Goal: Task Accomplishment & Management: Manage account settings

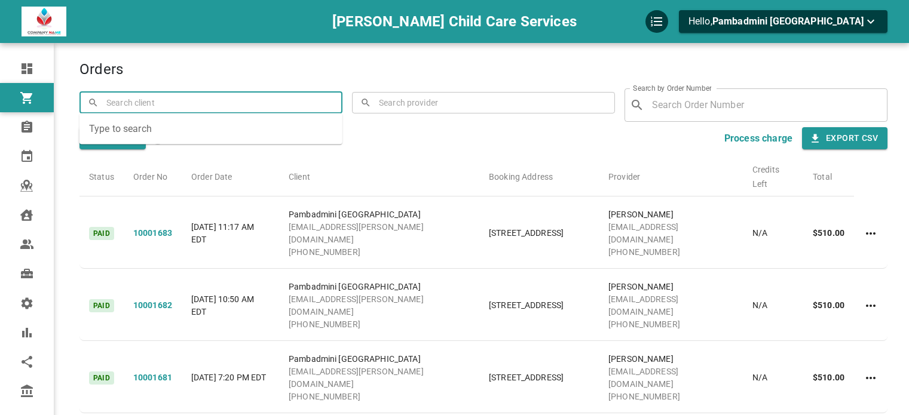
scroll to position [47, 0]
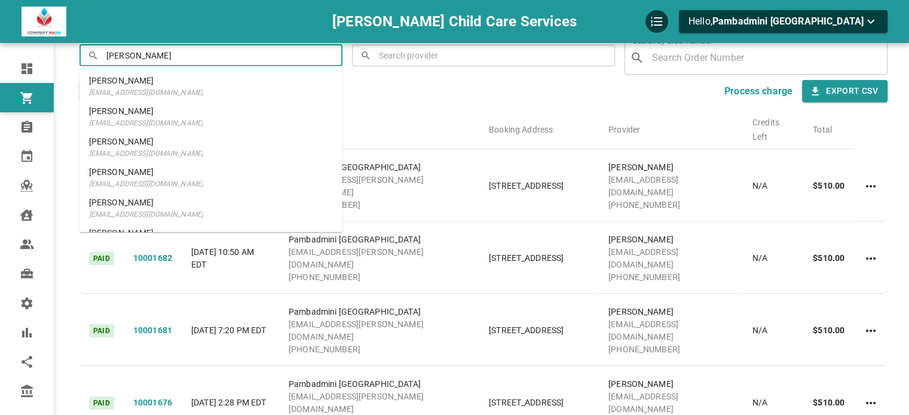
click at [238, 83] on li "[PERSON_NAME] Jawa [EMAIL_ADDRESS][DOMAIN_NAME]" at bounding box center [211, 86] width 263 height 30
type input "[PERSON_NAME]"
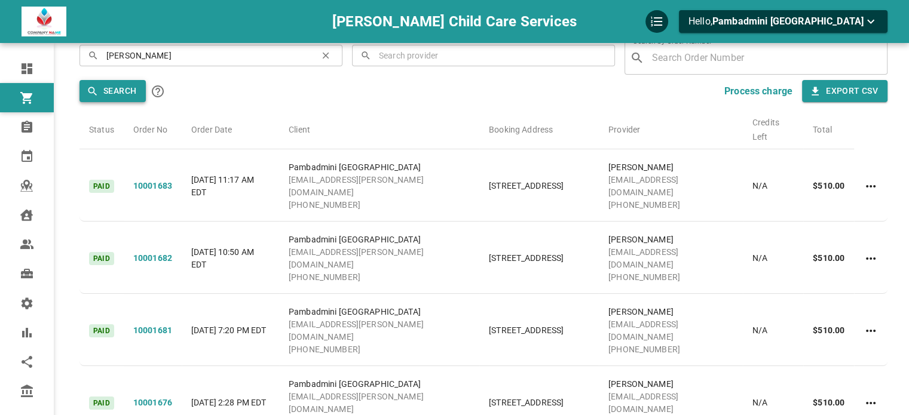
click at [130, 99] on button "Search" at bounding box center [113, 91] width 66 height 22
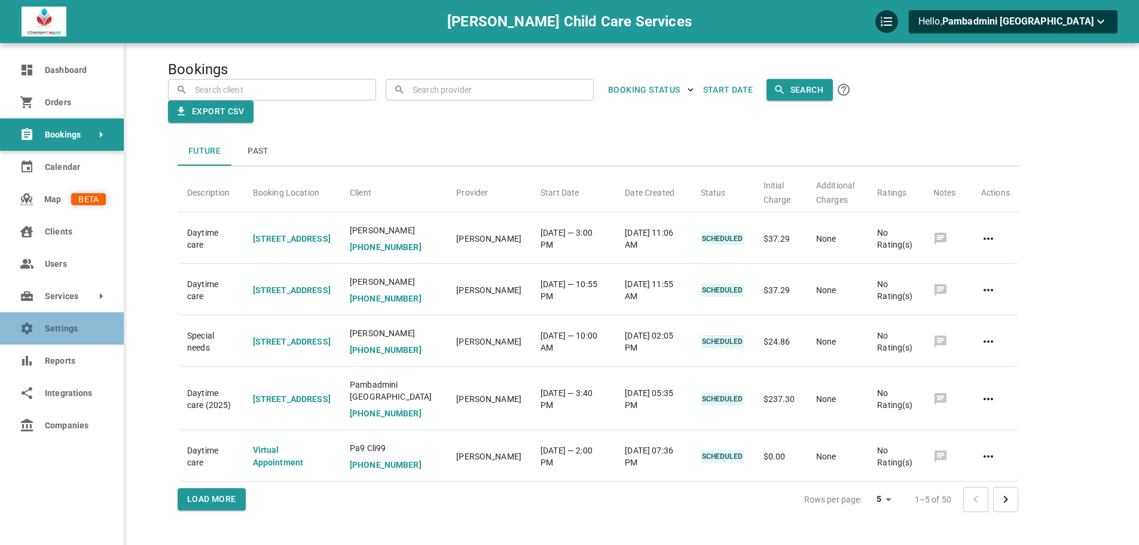
click at [47, 324] on span "Settings" at bounding box center [75, 328] width 61 height 13
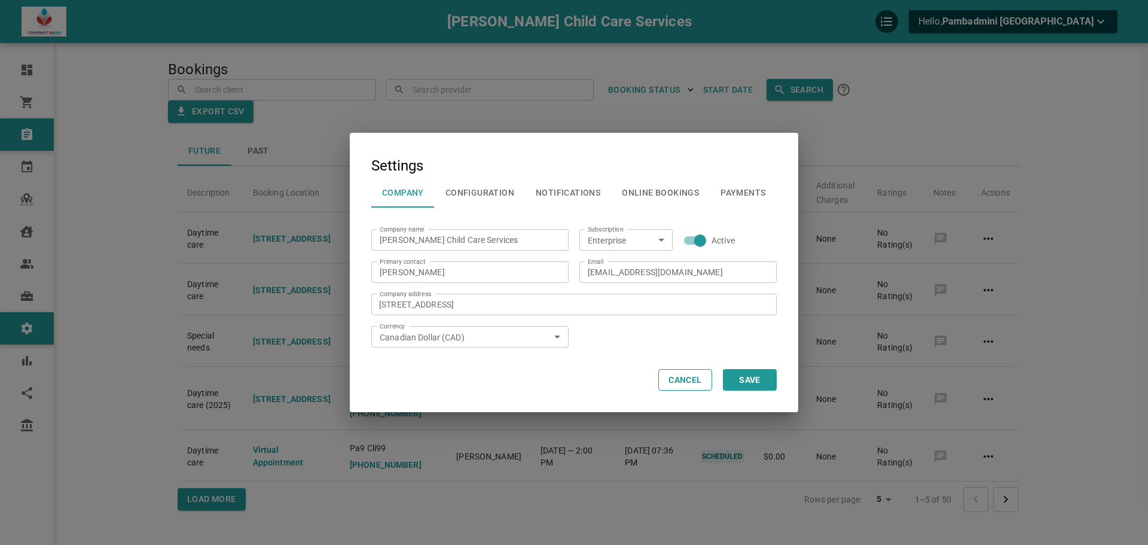
click at [500, 195] on button "Configuration" at bounding box center [480, 192] width 90 height 31
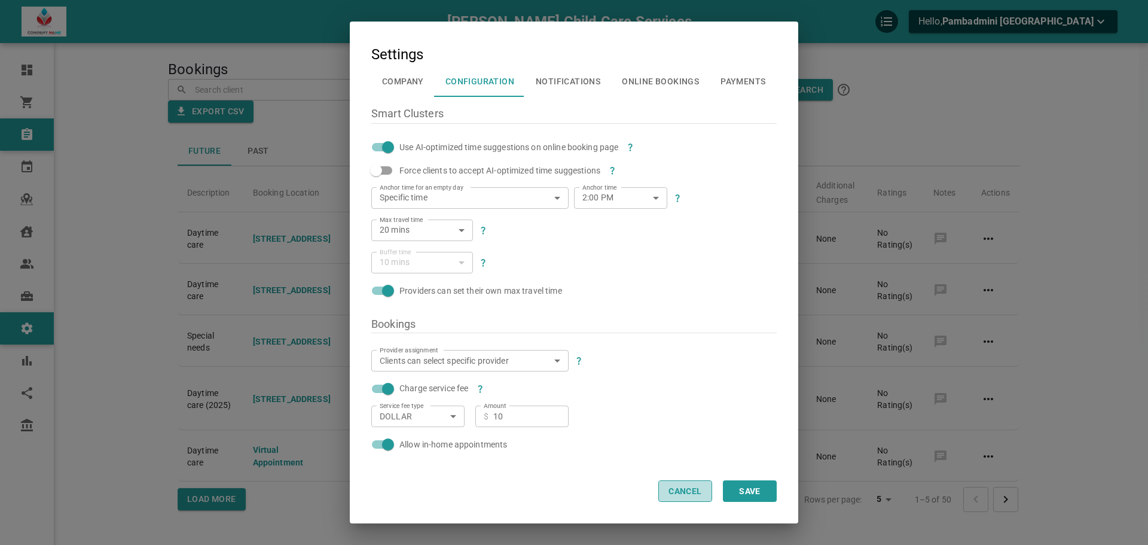
click at [673, 500] on button "Cancel" at bounding box center [685, 491] width 54 height 22
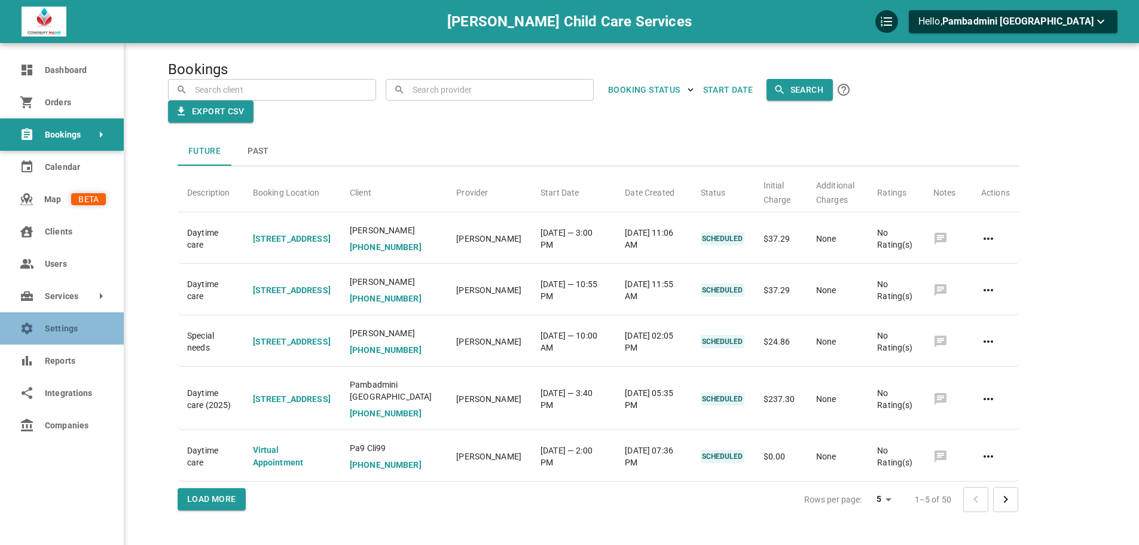
click at [79, 334] on span "Settings" at bounding box center [75, 328] width 61 height 13
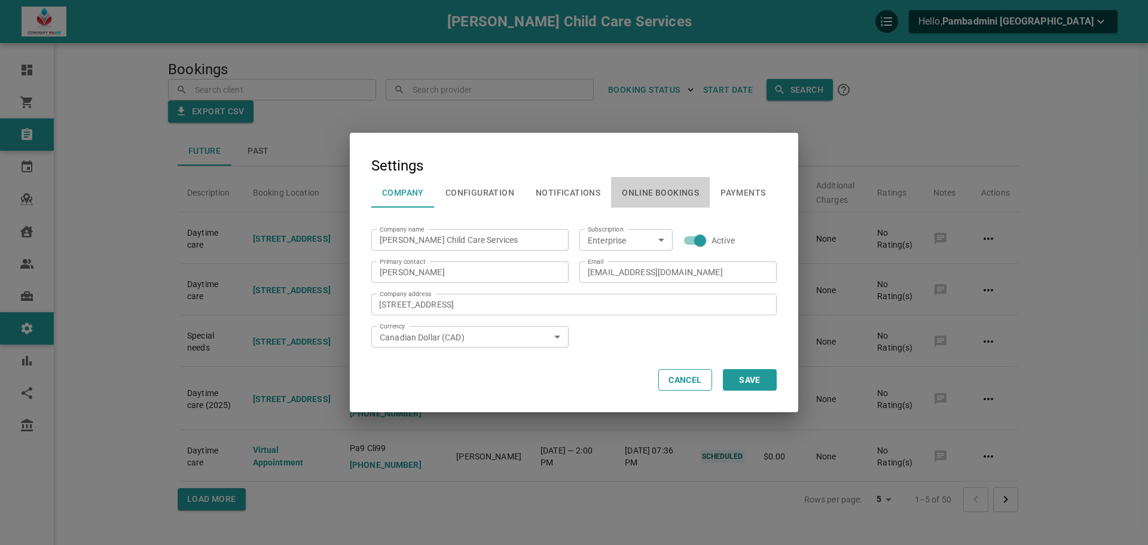
click at [642, 194] on button "Online Bookings" at bounding box center [660, 192] width 99 height 31
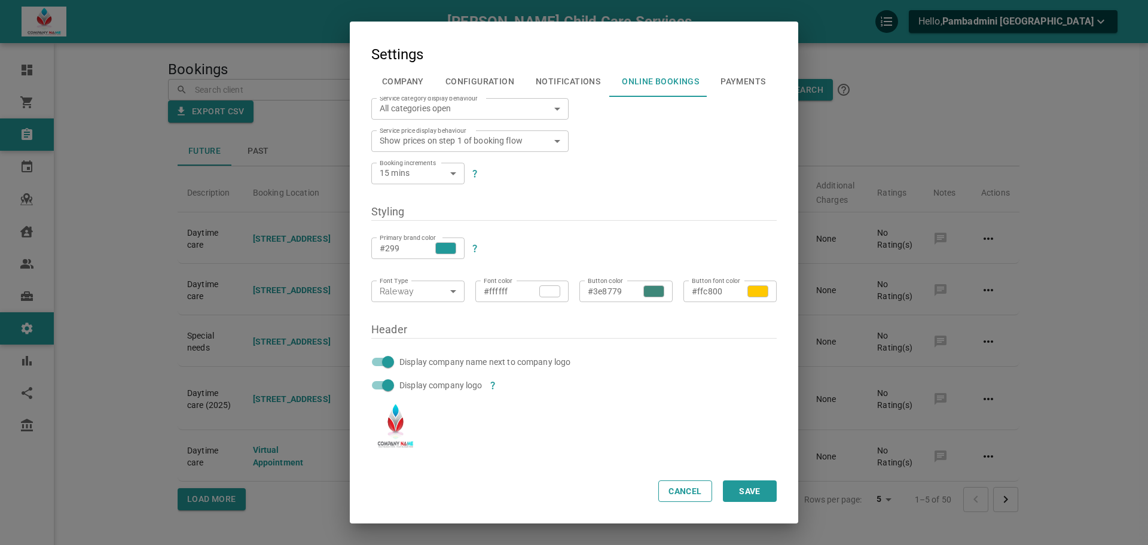
scroll to position [299, 0]
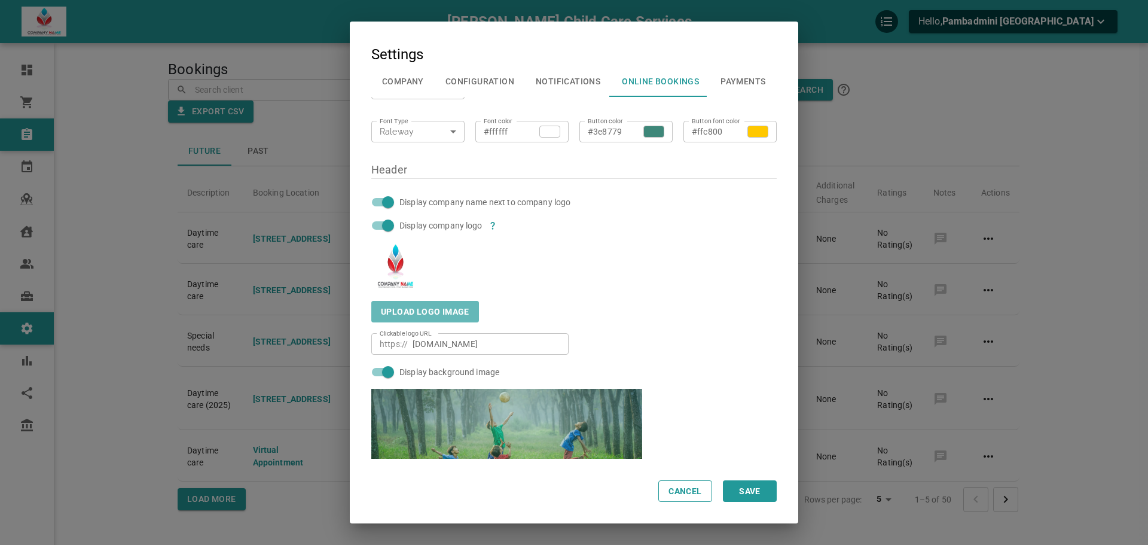
click at [434, 310] on span "Upload logo image" at bounding box center [425, 312] width 108 height 22
click at [0, 0] on input "Upload logo image" at bounding box center [0, 0] width 0 height 0
click at [686, 488] on button "Cancel" at bounding box center [685, 491] width 54 height 22
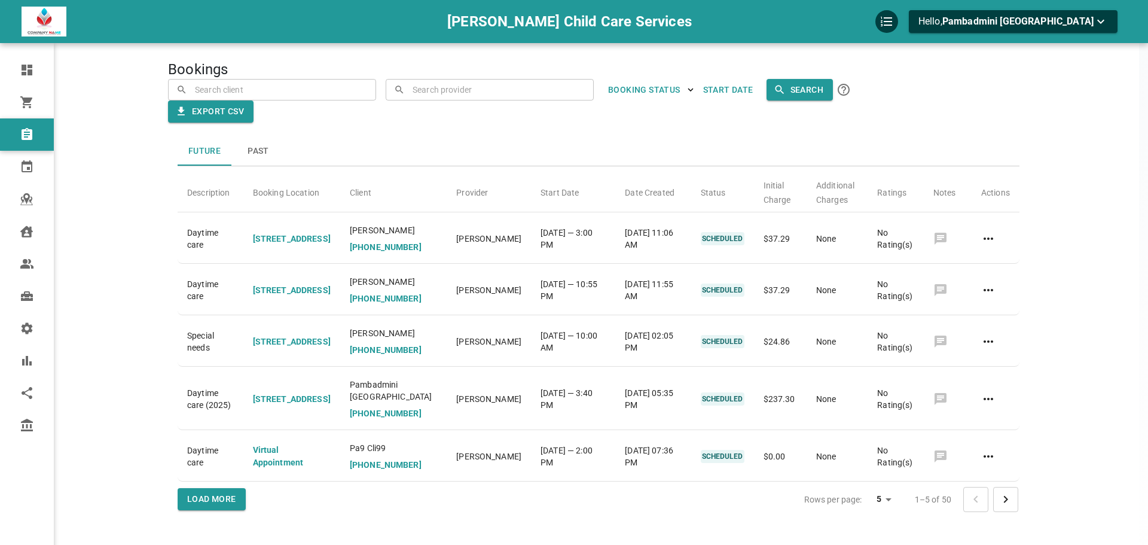
scroll to position [0, 0]
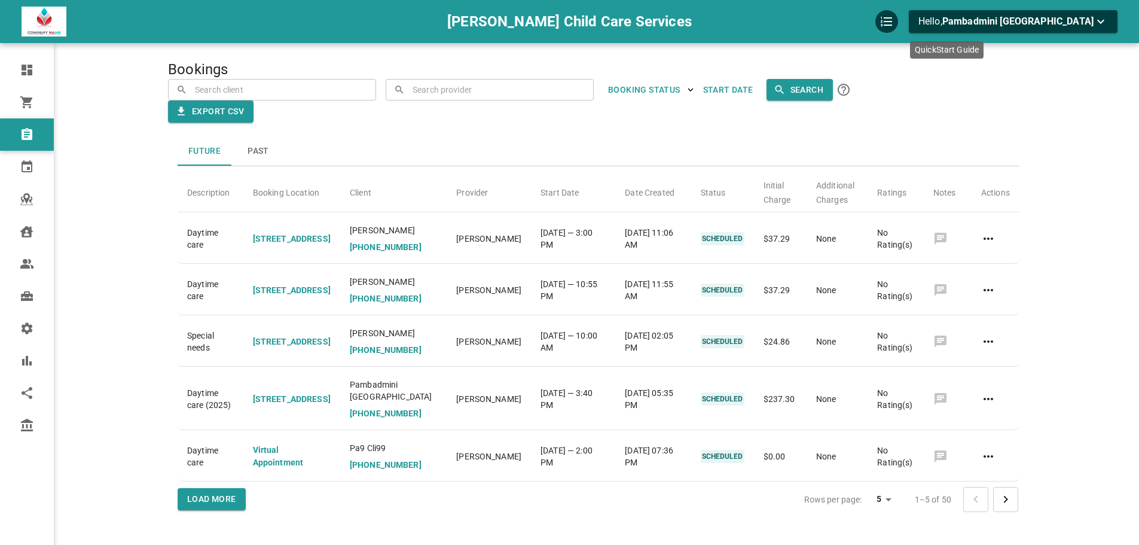
click at [894, 25] on icon "QuickStart Guide" at bounding box center [886, 21] width 14 height 14
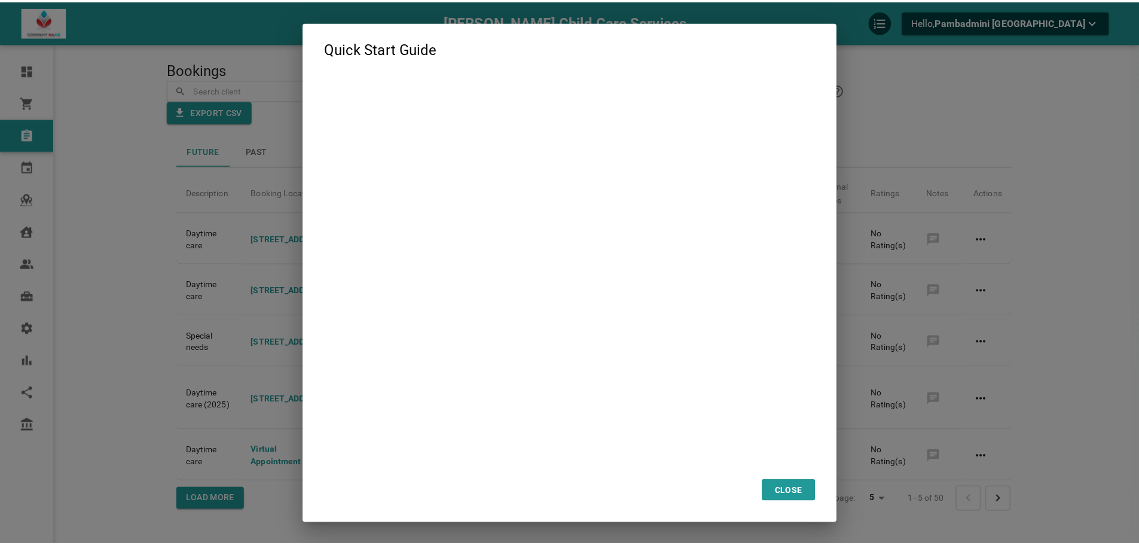
scroll to position [1414, 0]
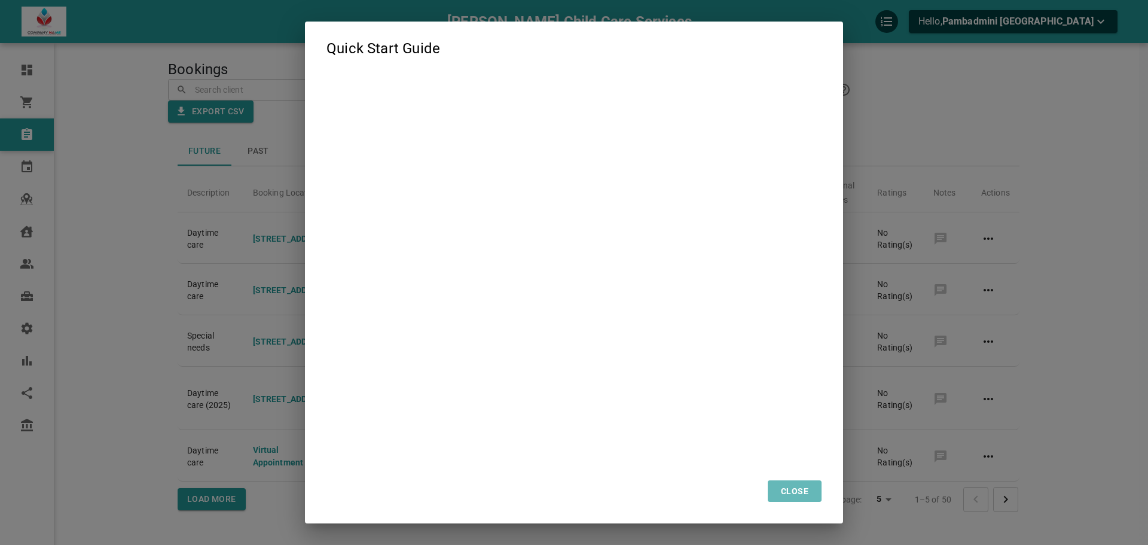
click at [788, 491] on button "CLOSE" at bounding box center [795, 491] width 54 height 22
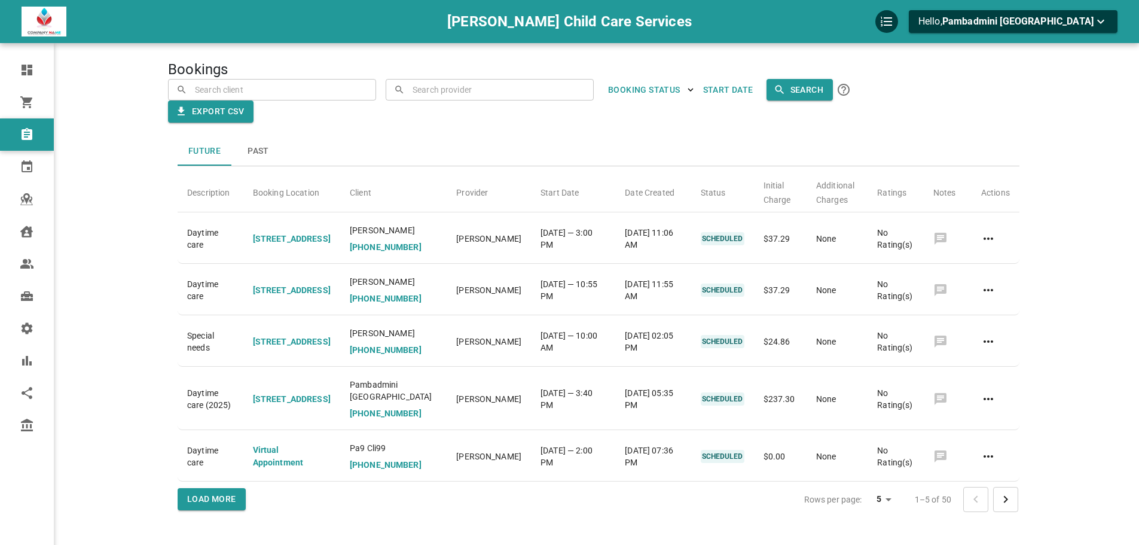
click at [1075, 68] on main at bounding box center [1073, 290] width 88 height 545
